Goal: Task Accomplishment & Management: Check status

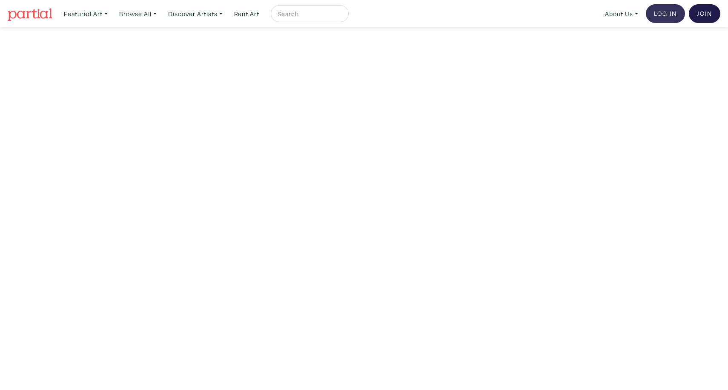
click at [668, 14] on link "Log In" at bounding box center [665, 13] width 39 height 19
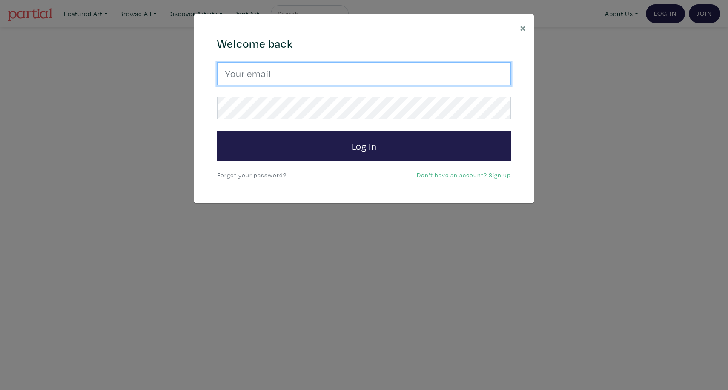
type input "alex.gregory.boily@gmail.com"
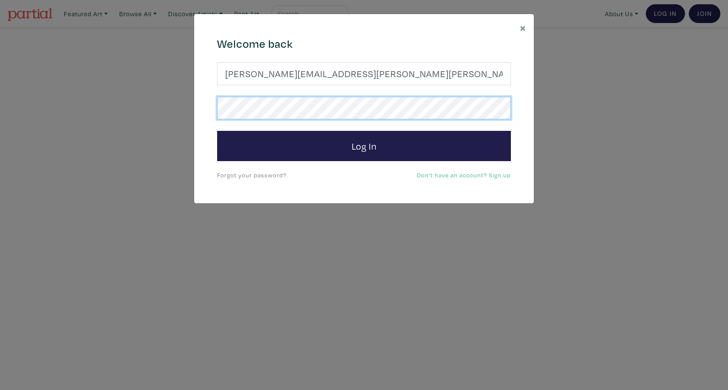
click at [364, 145] on button "Log In" at bounding box center [364, 146] width 294 height 31
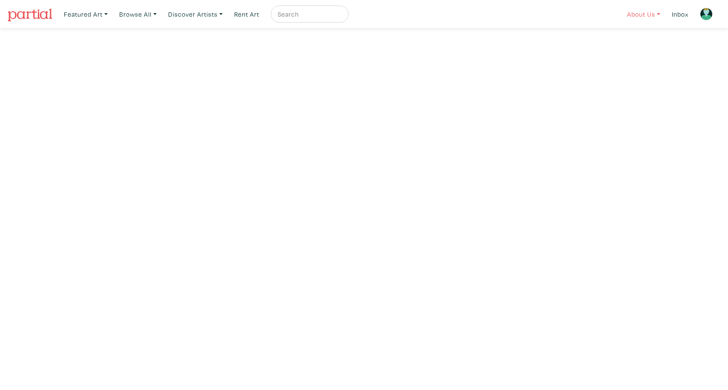
click at [650, 11] on link "About Us" at bounding box center [643, 14] width 41 height 17
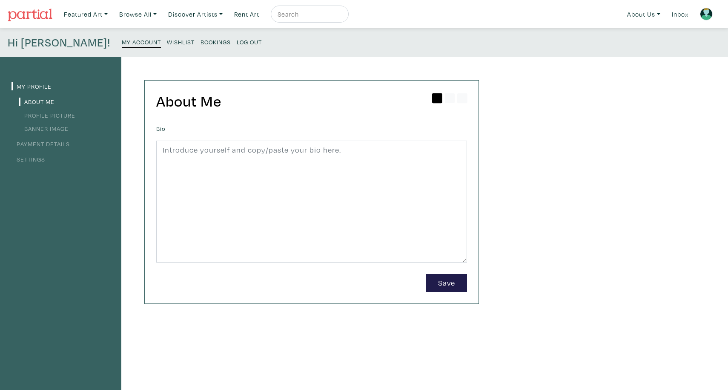
click at [167, 42] on small "Wishlist" at bounding box center [181, 42] width 28 height 8
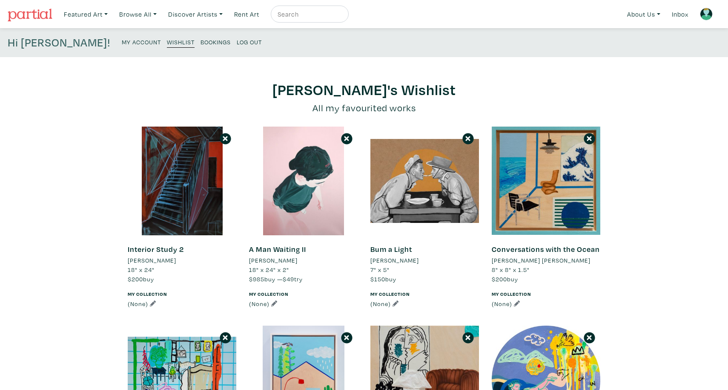
click at [201, 43] on small "Bookings" at bounding box center [216, 42] width 30 height 8
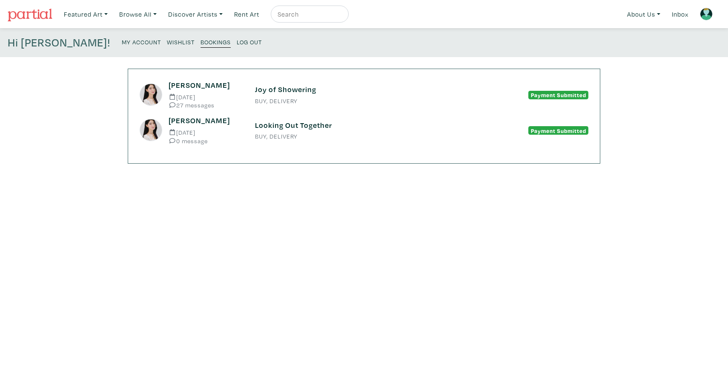
click at [294, 126] on h6 "Looking Out Together" at bounding box center [364, 125] width 218 height 9
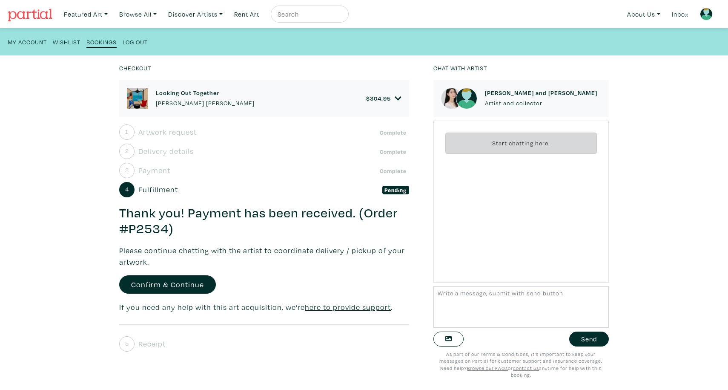
click at [137, 96] on img at bounding box center [137, 98] width 21 height 21
click at [391, 95] on link "$ 304.95" at bounding box center [383, 99] width 35 height 8
